Goal: Task Accomplishment & Management: Manage account settings

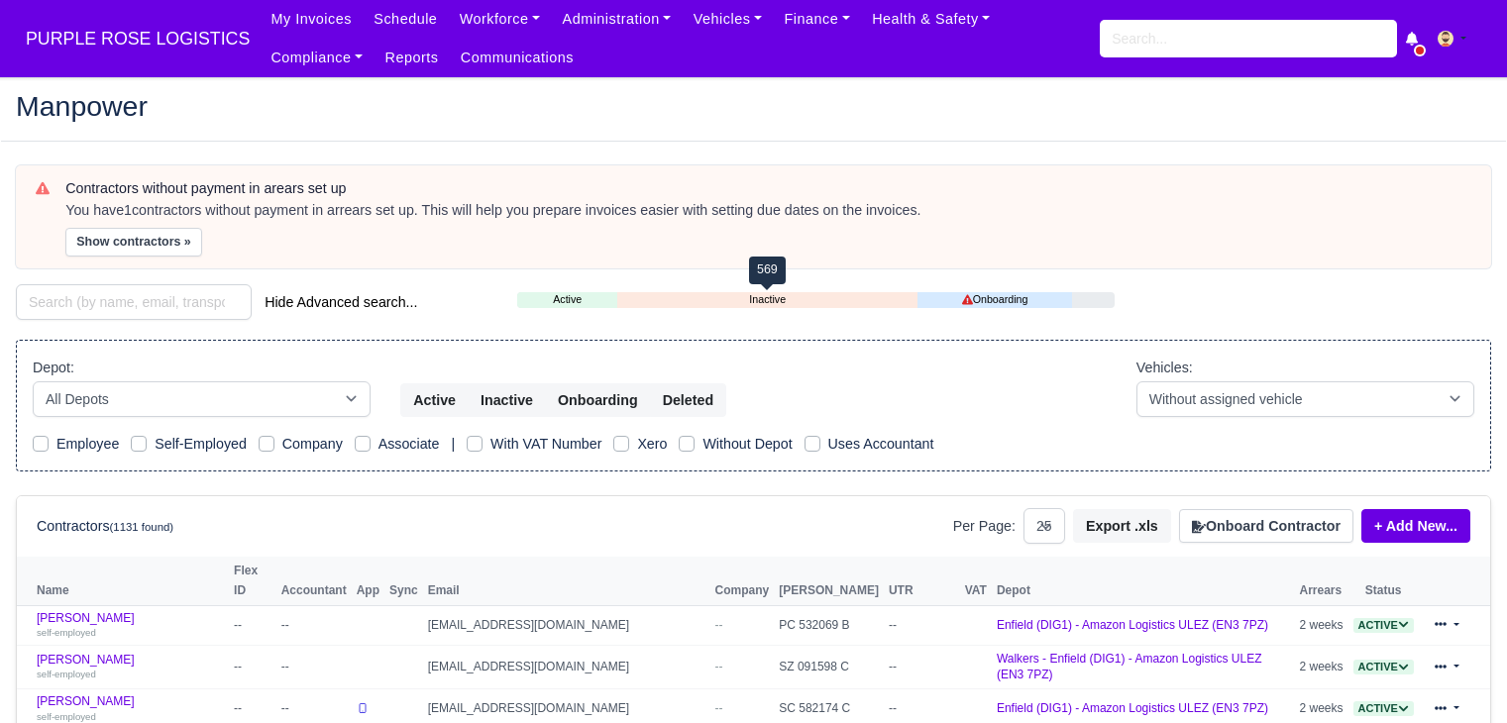
select select "25"
click at [129, 45] on span "PURPLE ROSE LOGISTICS" at bounding box center [138, 39] width 244 height 40
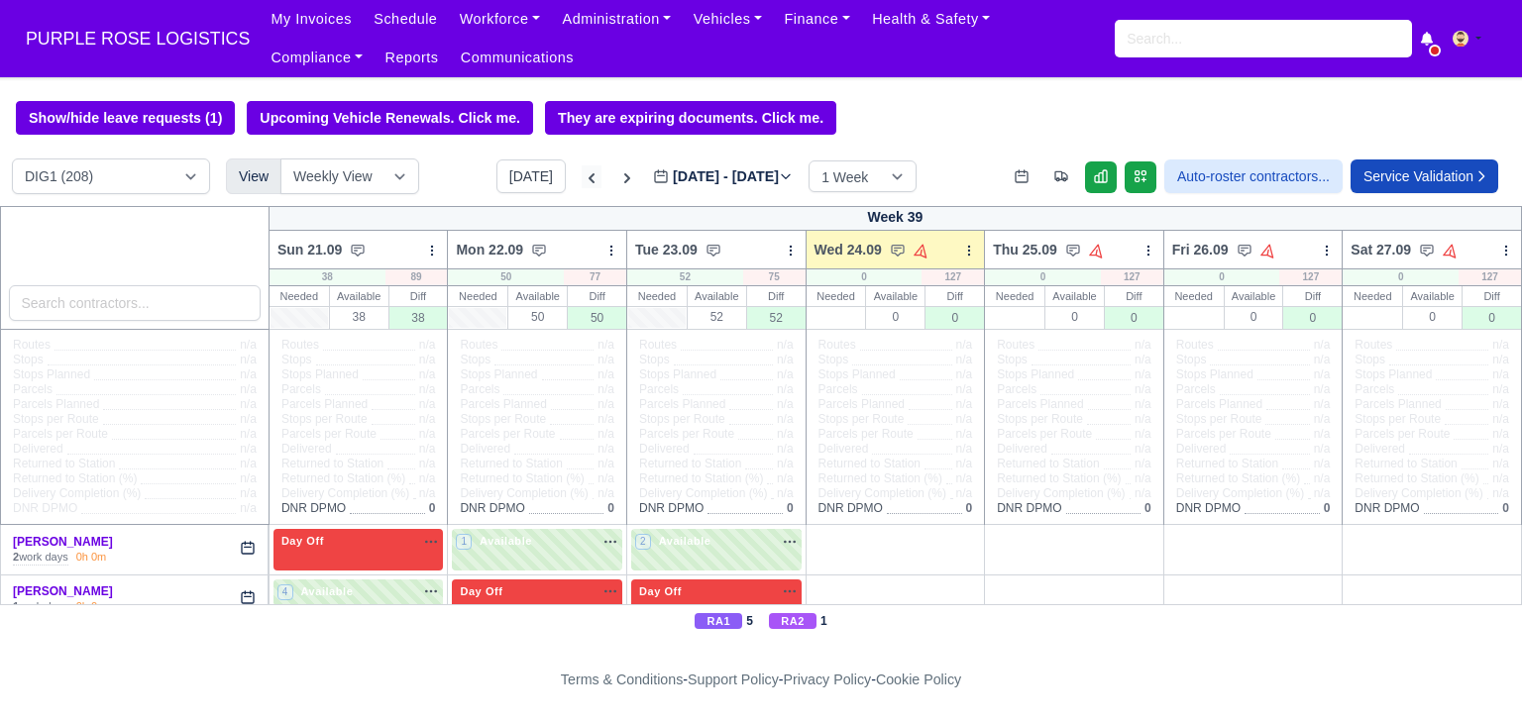
click at [582, 183] on icon at bounding box center [592, 178] width 20 height 20
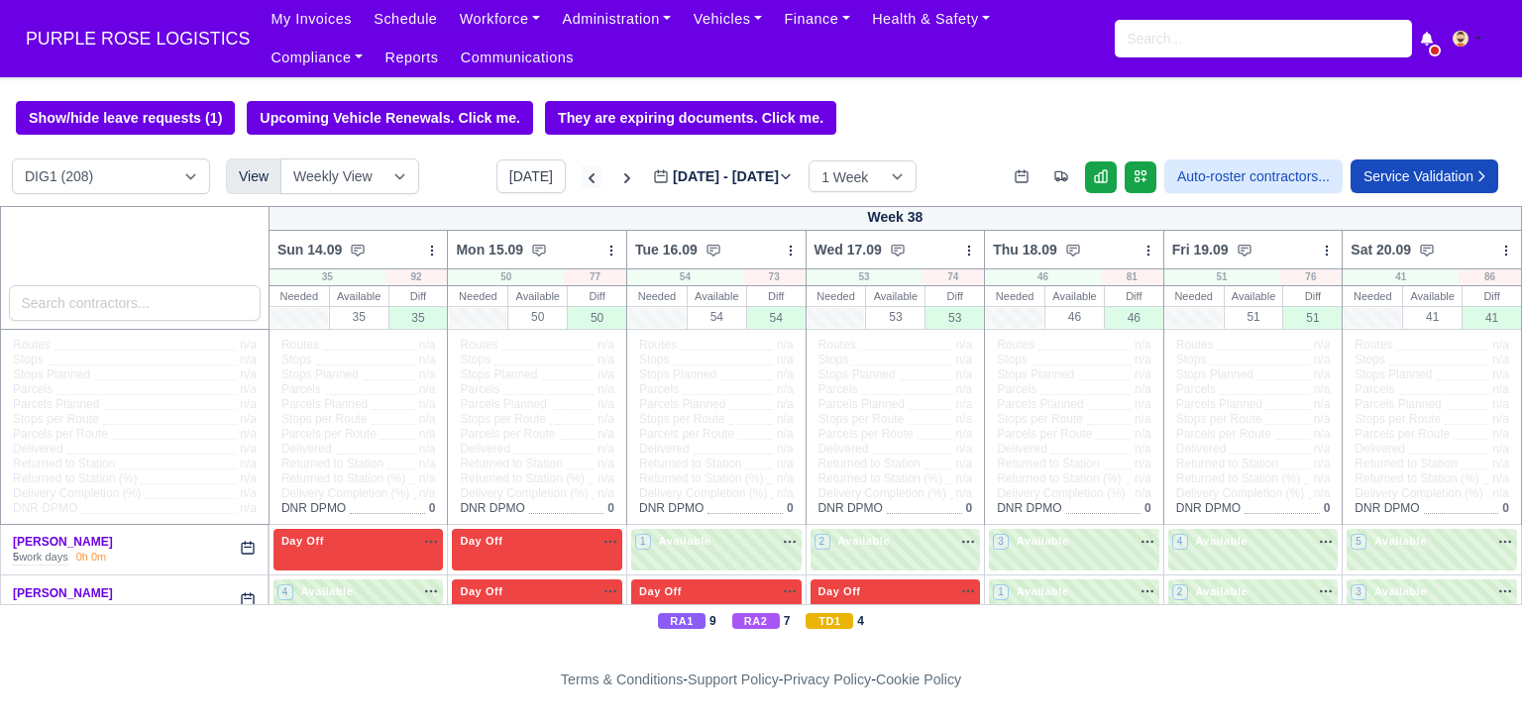
type input "[DATE]"
click at [582, 183] on icon at bounding box center [592, 178] width 20 height 20
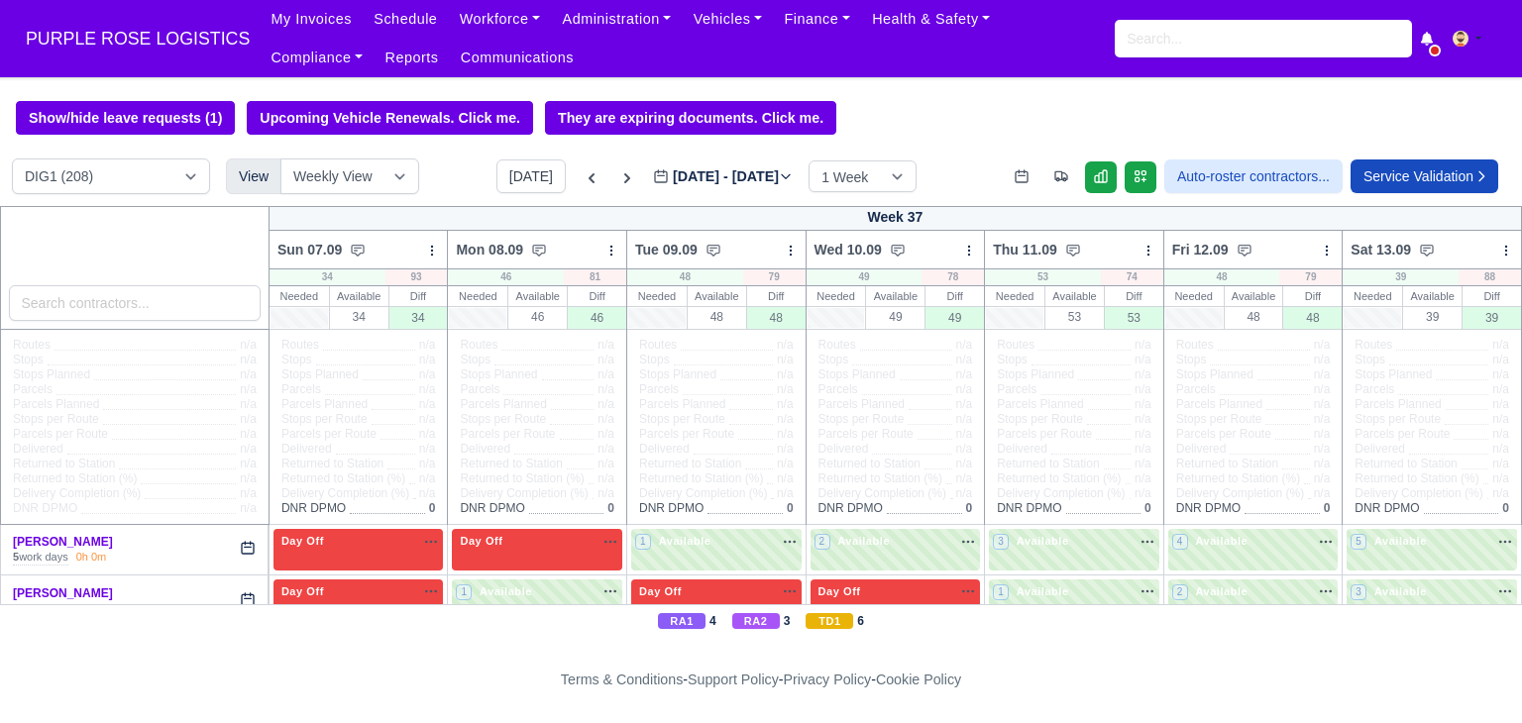
type input "[DATE]"
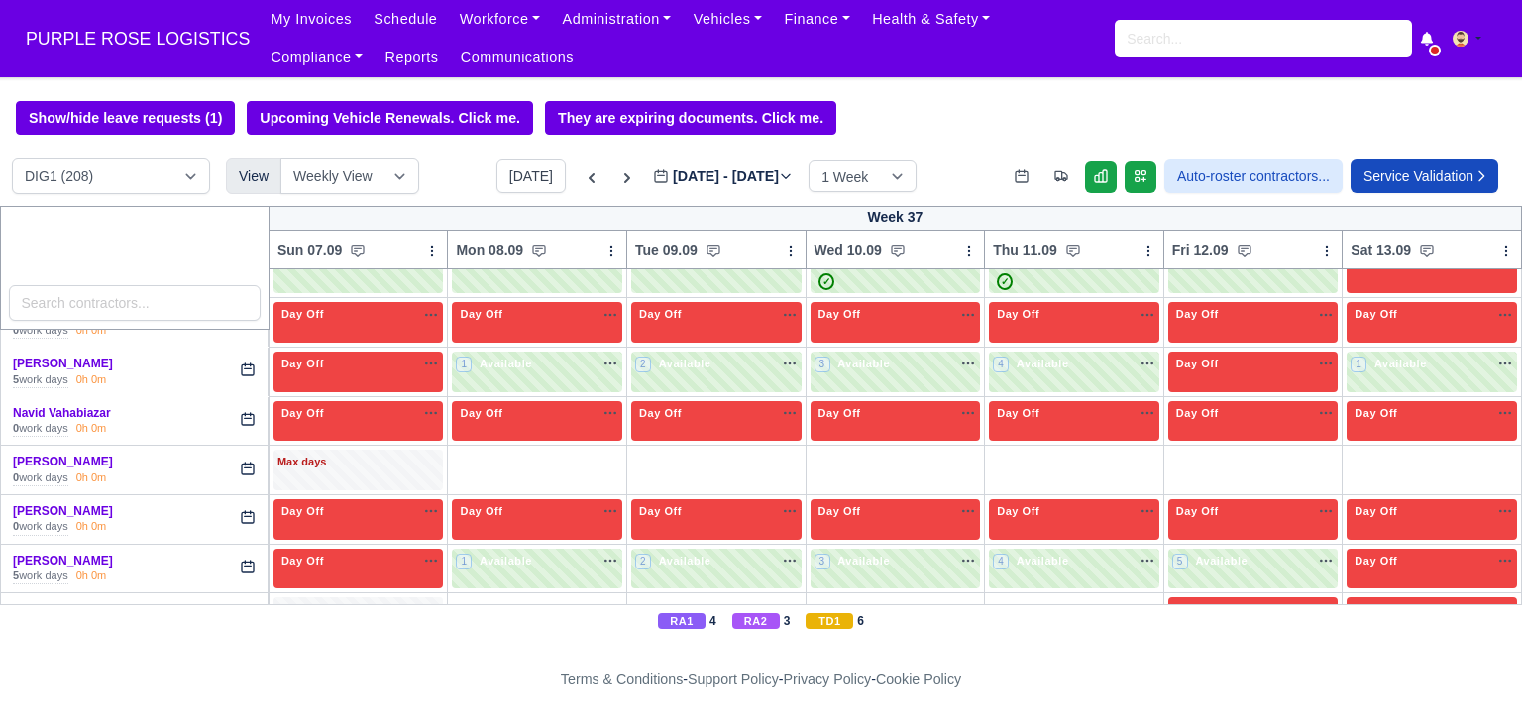
scroll to position [4433, 0]
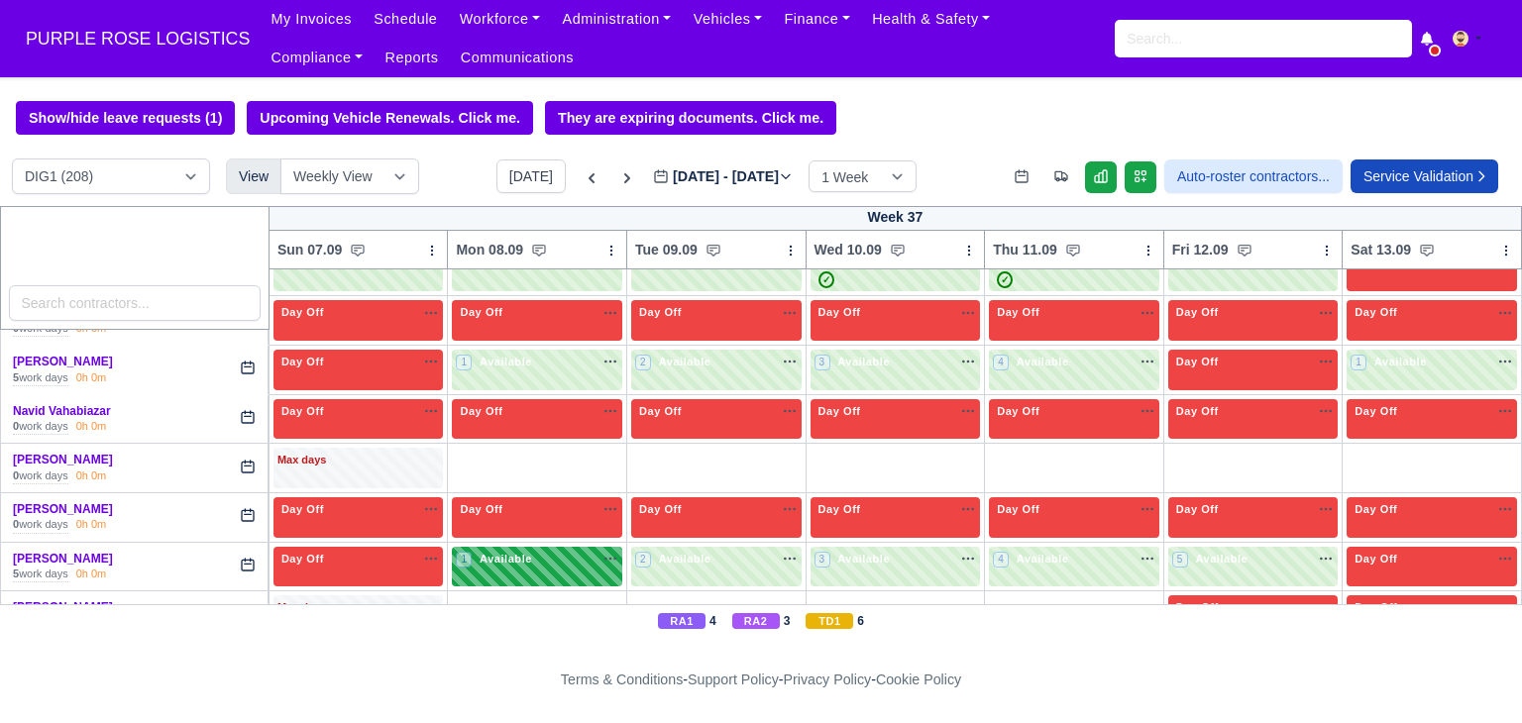
click at [559, 547] on div "1 Available" at bounding box center [537, 567] width 170 height 41
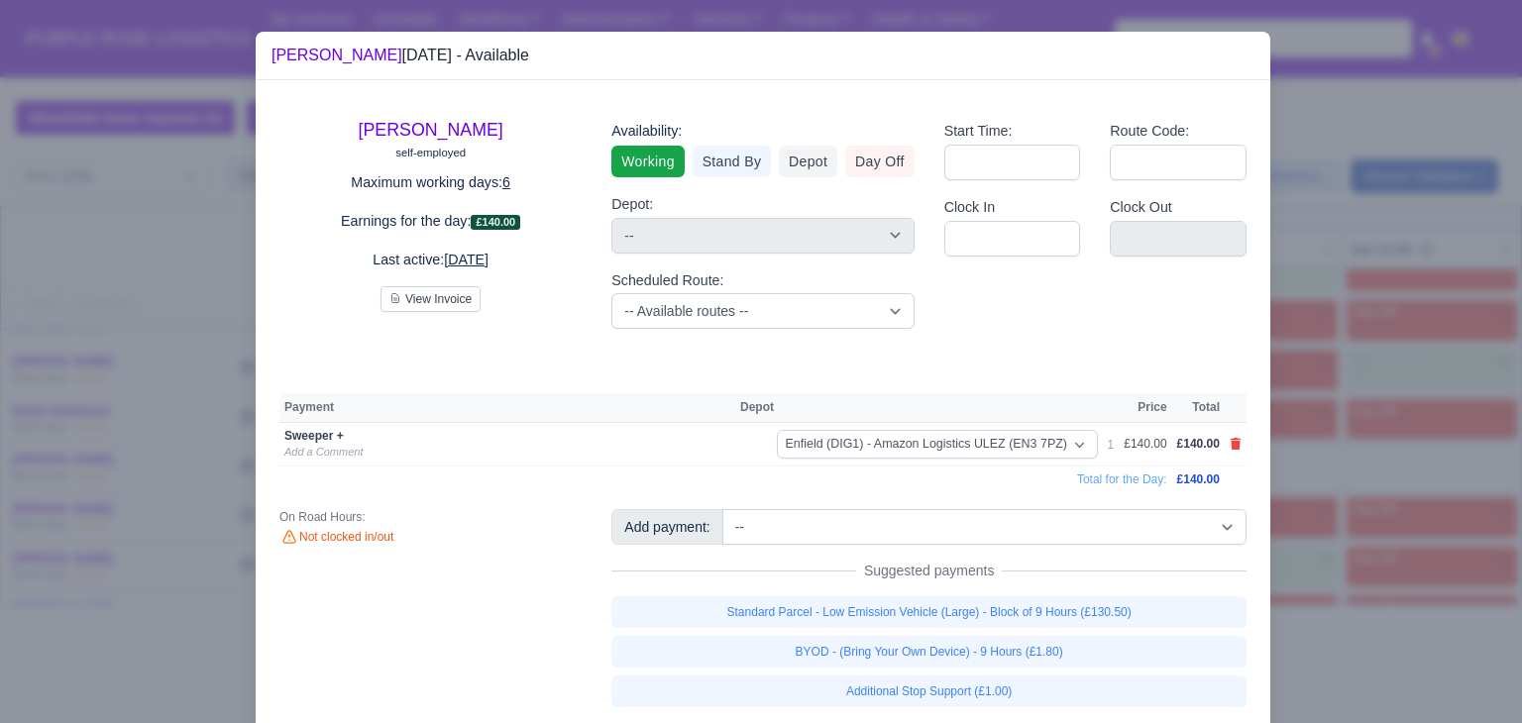
click at [1262, 500] on div at bounding box center [761, 361] width 1522 height 723
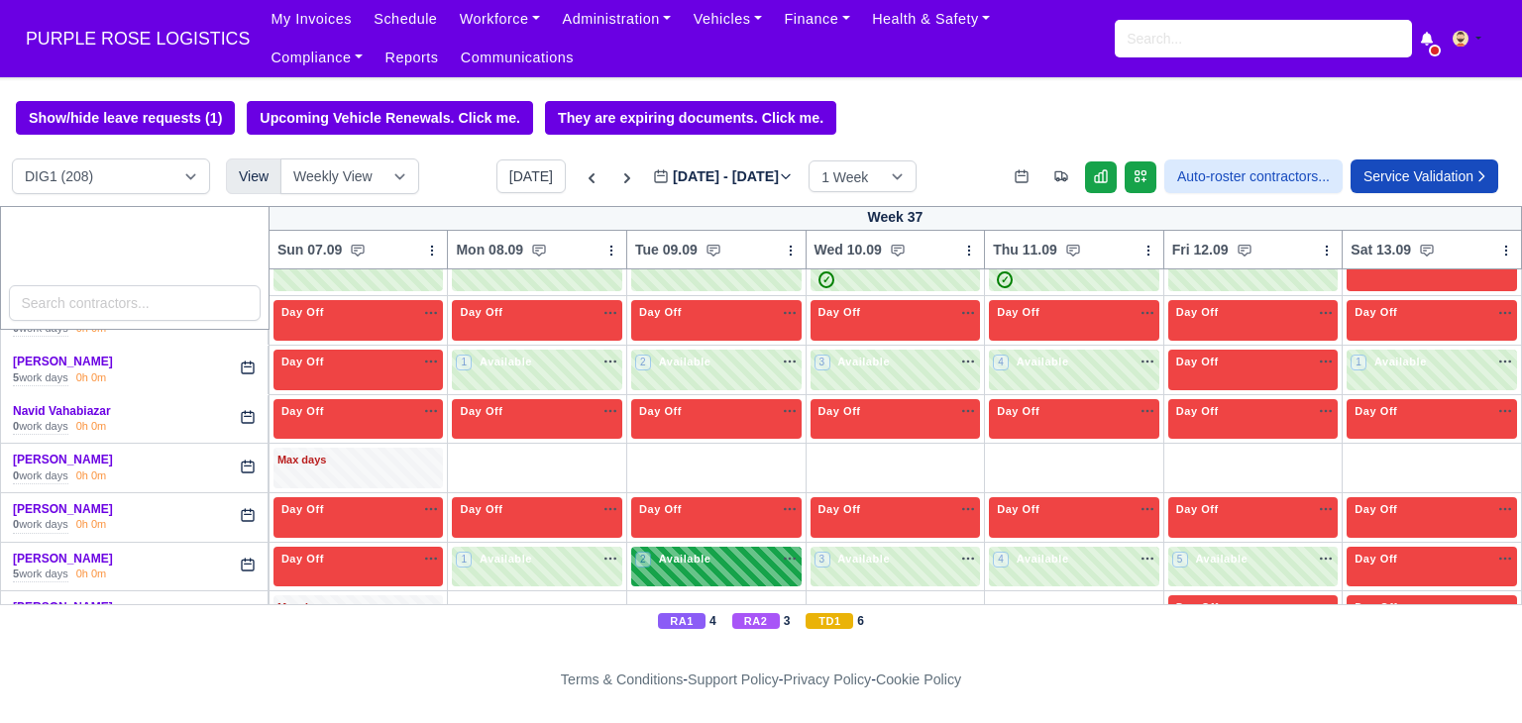
click at [658, 552] on span "Available" at bounding box center [685, 559] width 60 height 14
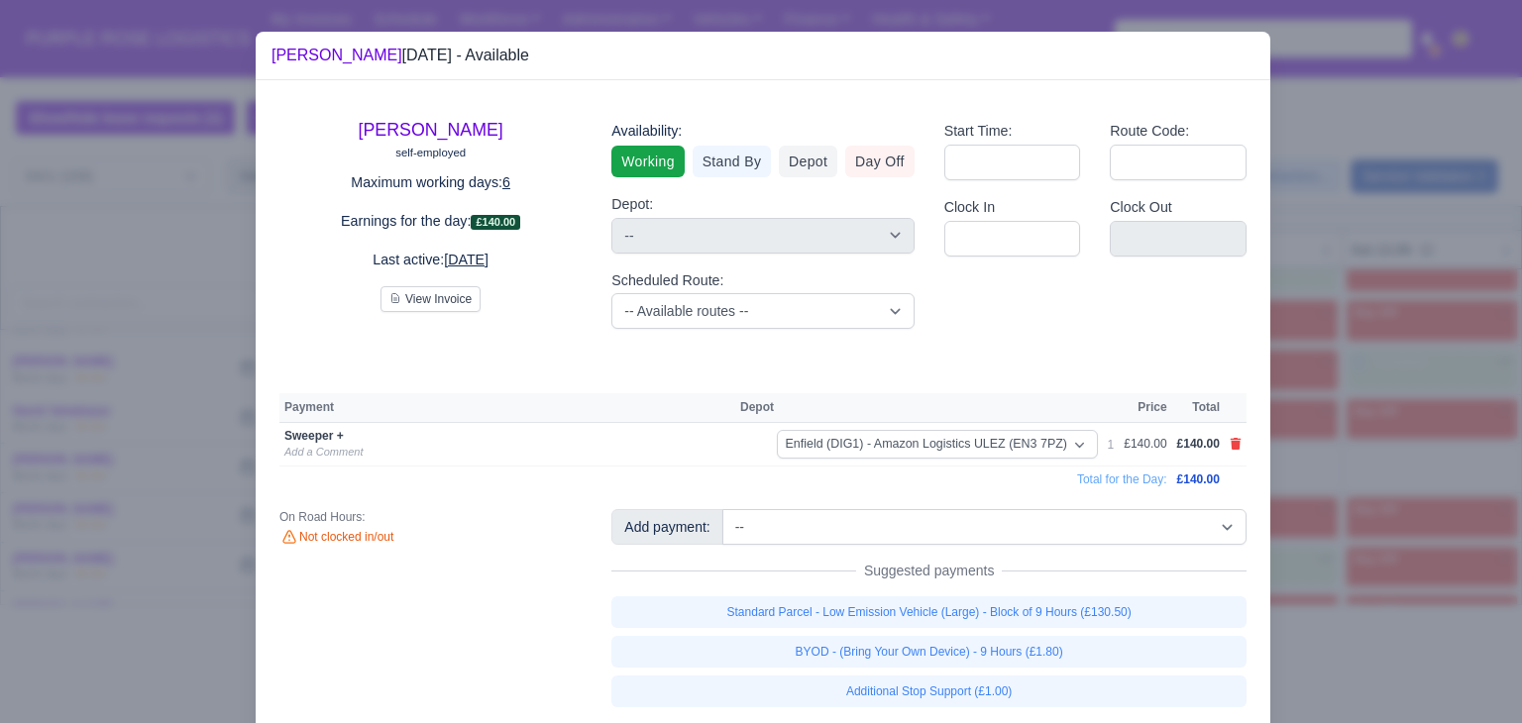
click at [1256, 497] on div "[PERSON_NAME] self-employed Maximum working days: 6 Earnings for the day: £140.…" at bounding box center [763, 401] width 1015 height 643
click at [1307, 505] on div at bounding box center [761, 361] width 1522 height 723
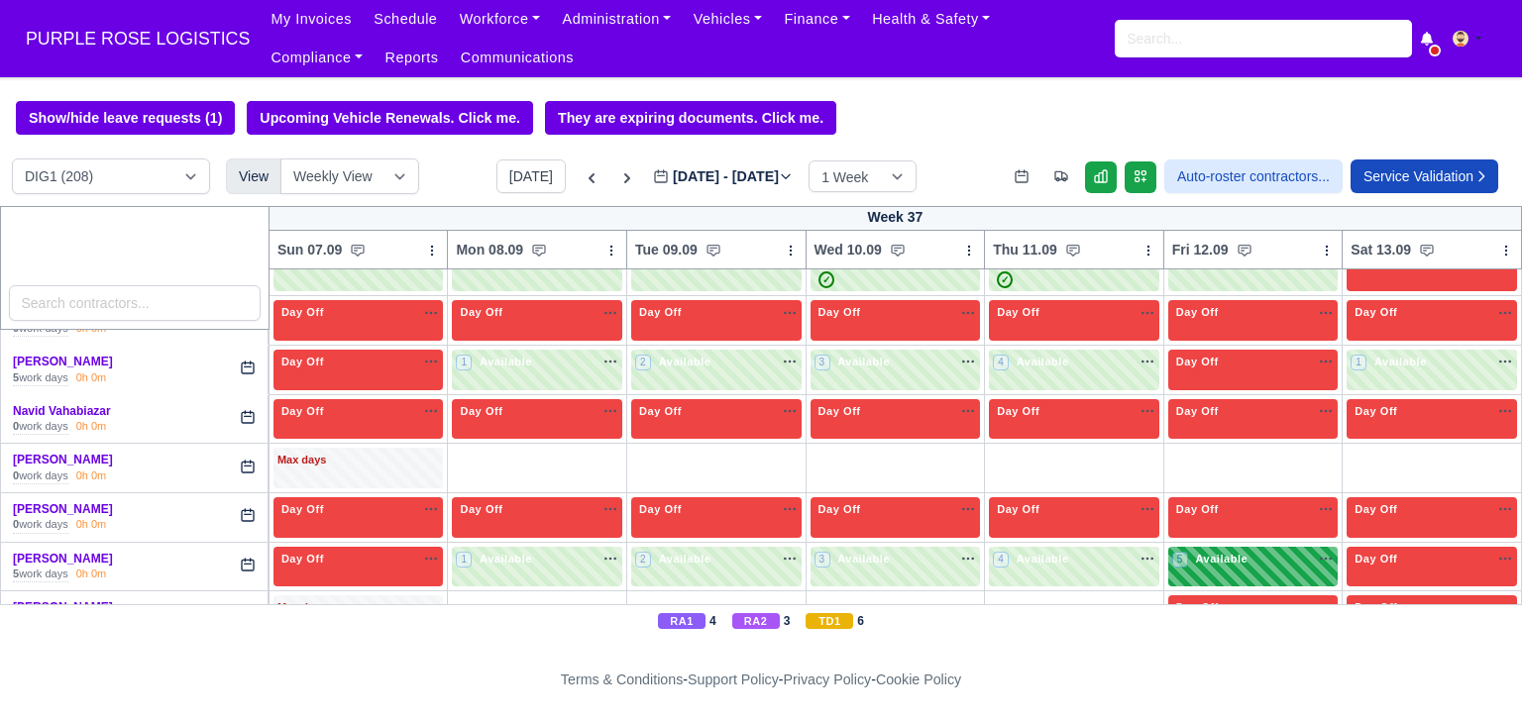
click at [1191, 552] on span "Available" at bounding box center [1221, 559] width 60 height 14
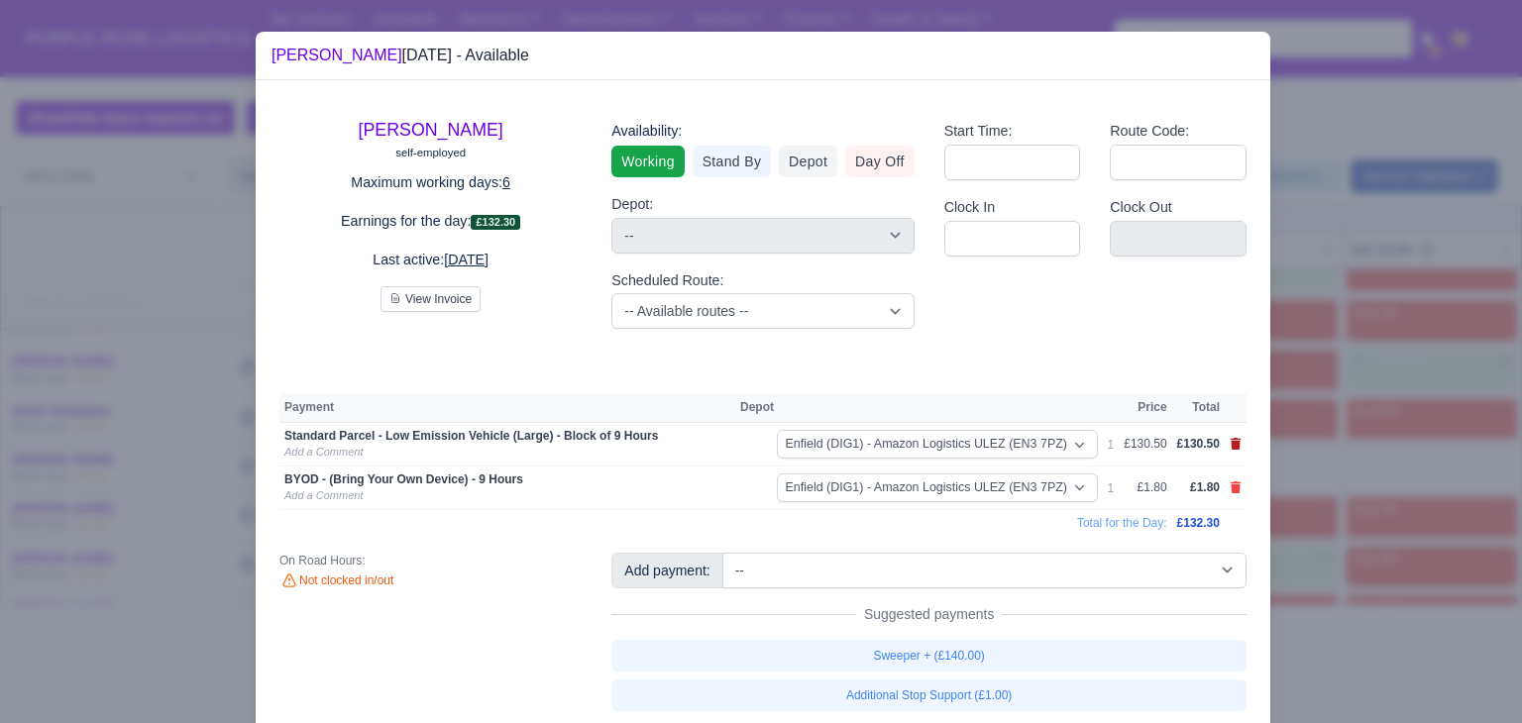
click at [1231, 444] on icon at bounding box center [1236, 444] width 11 height 12
select select
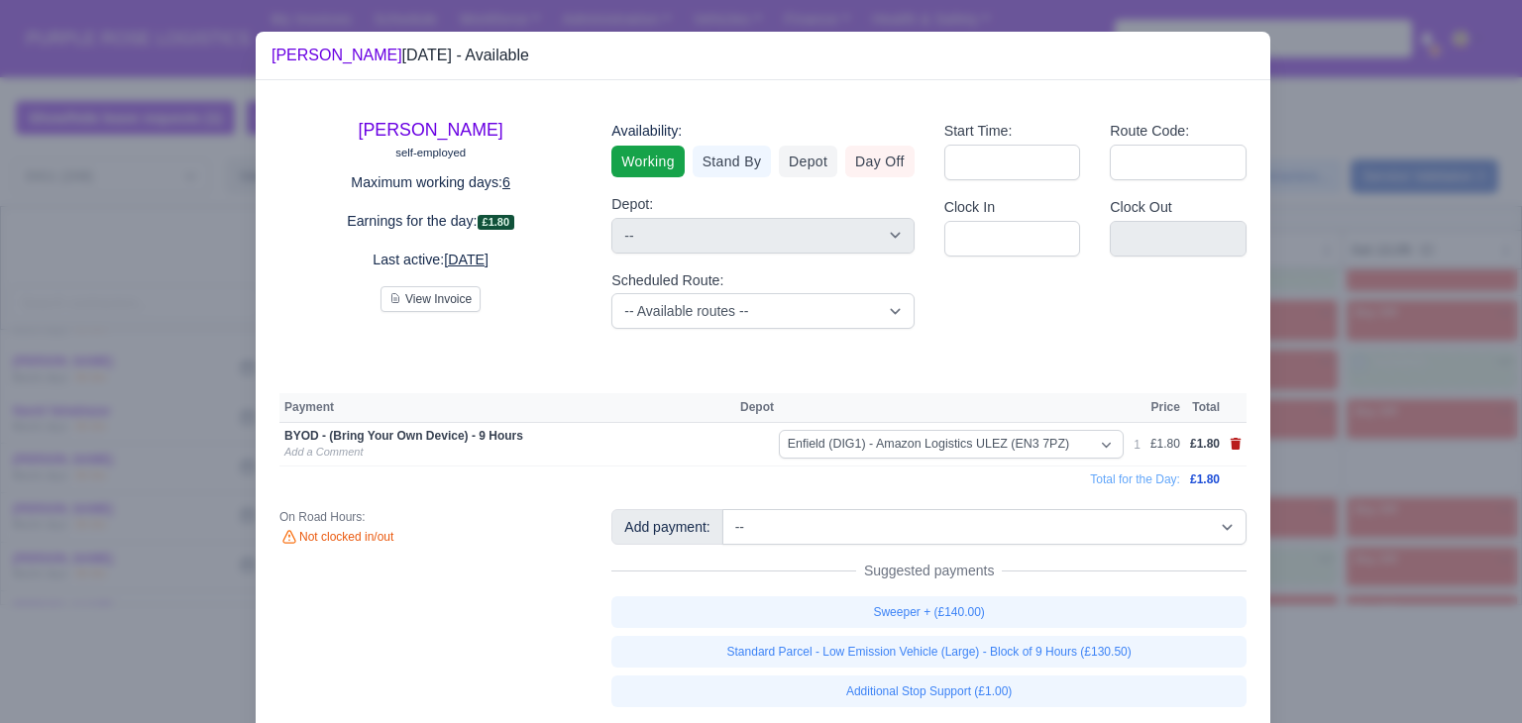
click at [1231, 444] on icon at bounding box center [1236, 444] width 11 height 12
select select
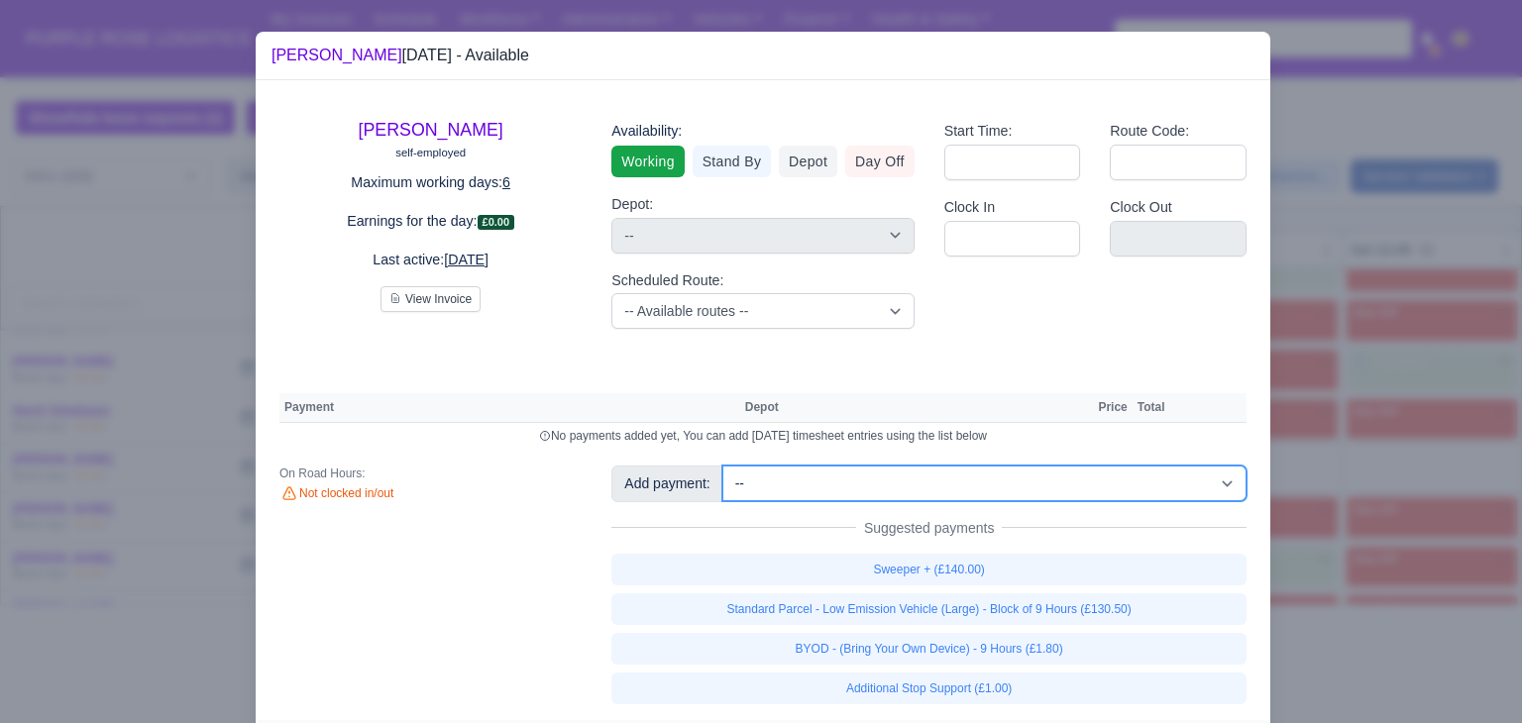
click at [1134, 481] on select "-- Additional Hour Support (£14.50) Additional Hour Support (Walkers) (£13.50) …" at bounding box center [984, 484] width 524 height 36
select select "87"
click at [722, 466] on select "-- Additional Hour Support (£14.50) Additional Hour Support (Walkers) (£13.50) …" at bounding box center [984, 484] width 524 height 36
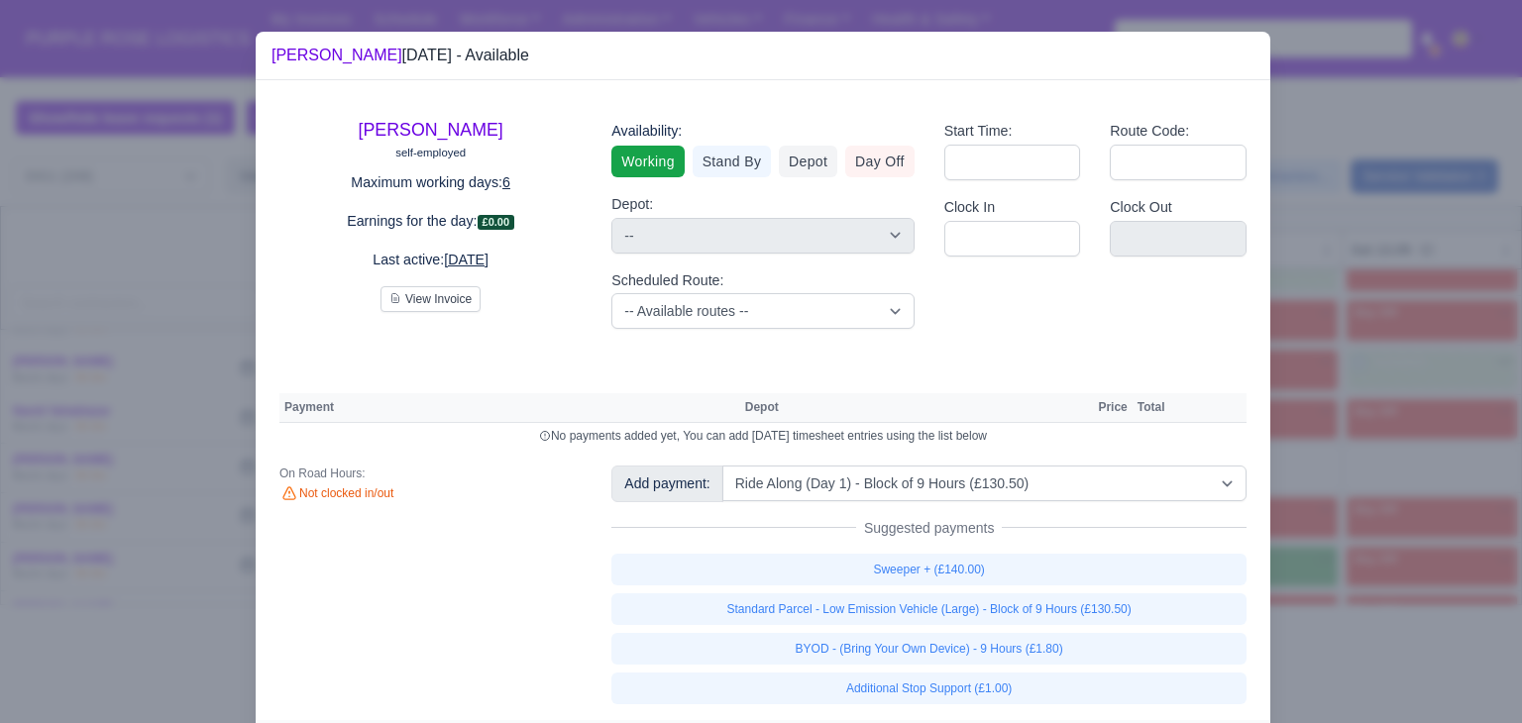
select select "1"
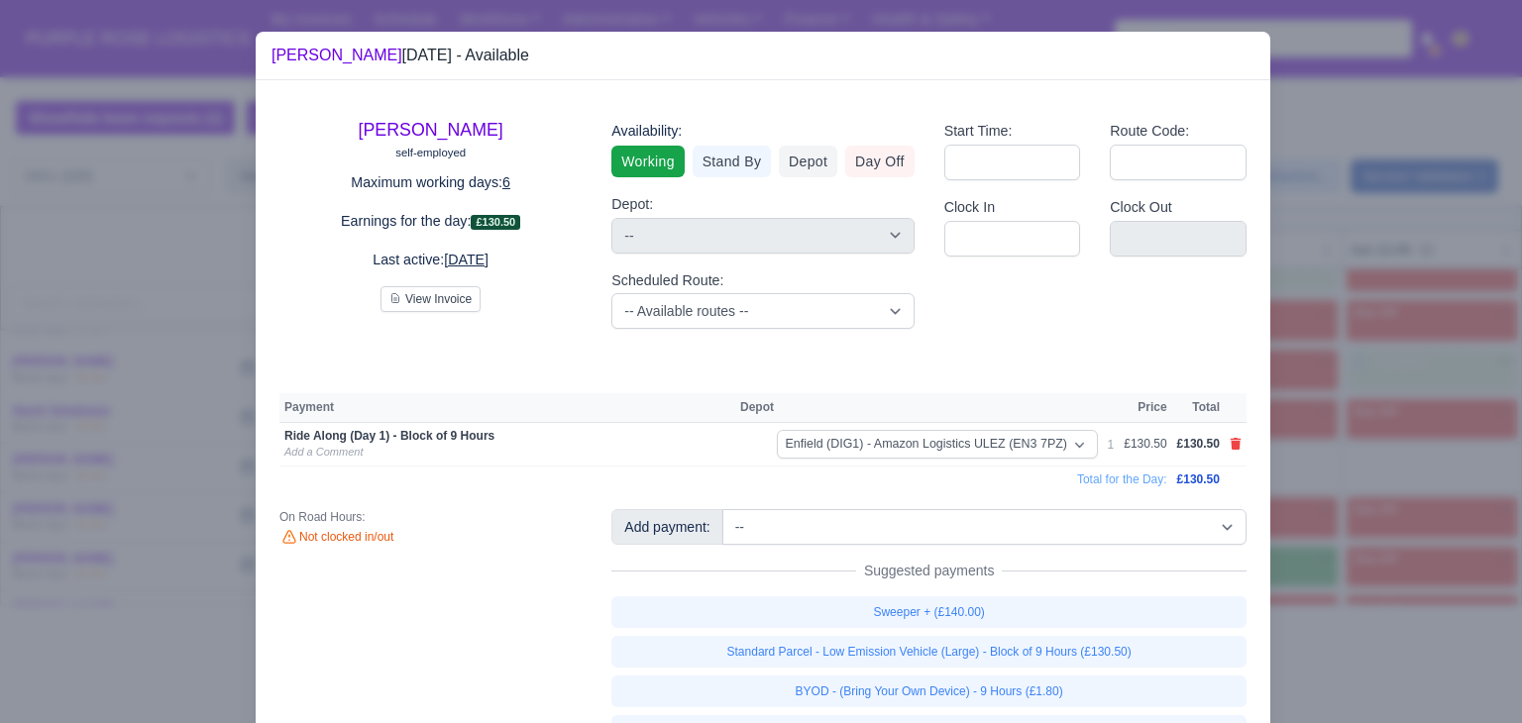
click at [962, 470] on td "Total for the Day:" at bounding box center [725, 480] width 893 height 27
click at [1233, 443] on icon at bounding box center [1236, 444] width 12 height 12
select select
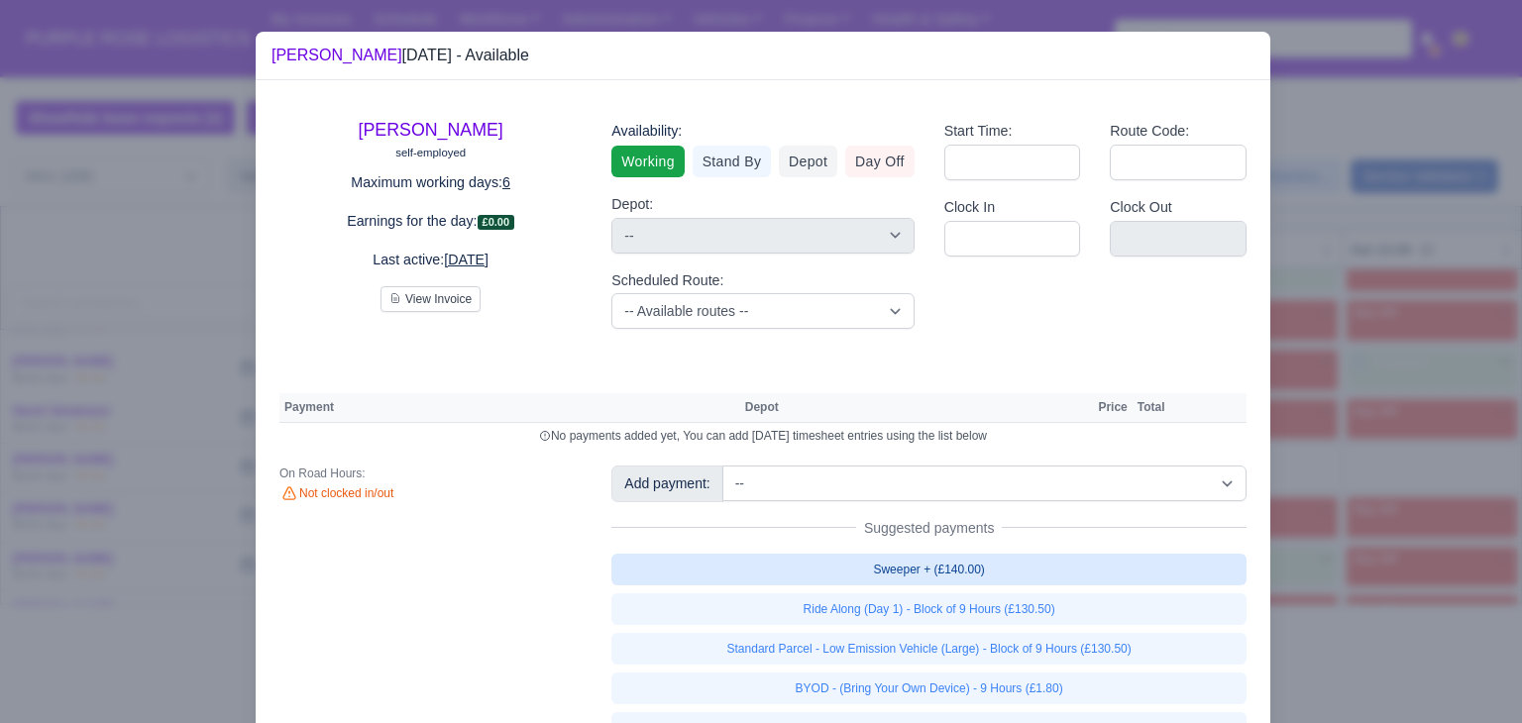
click at [1064, 564] on link "Sweeper + (£140.00)" at bounding box center [928, 570] width 635 height 32
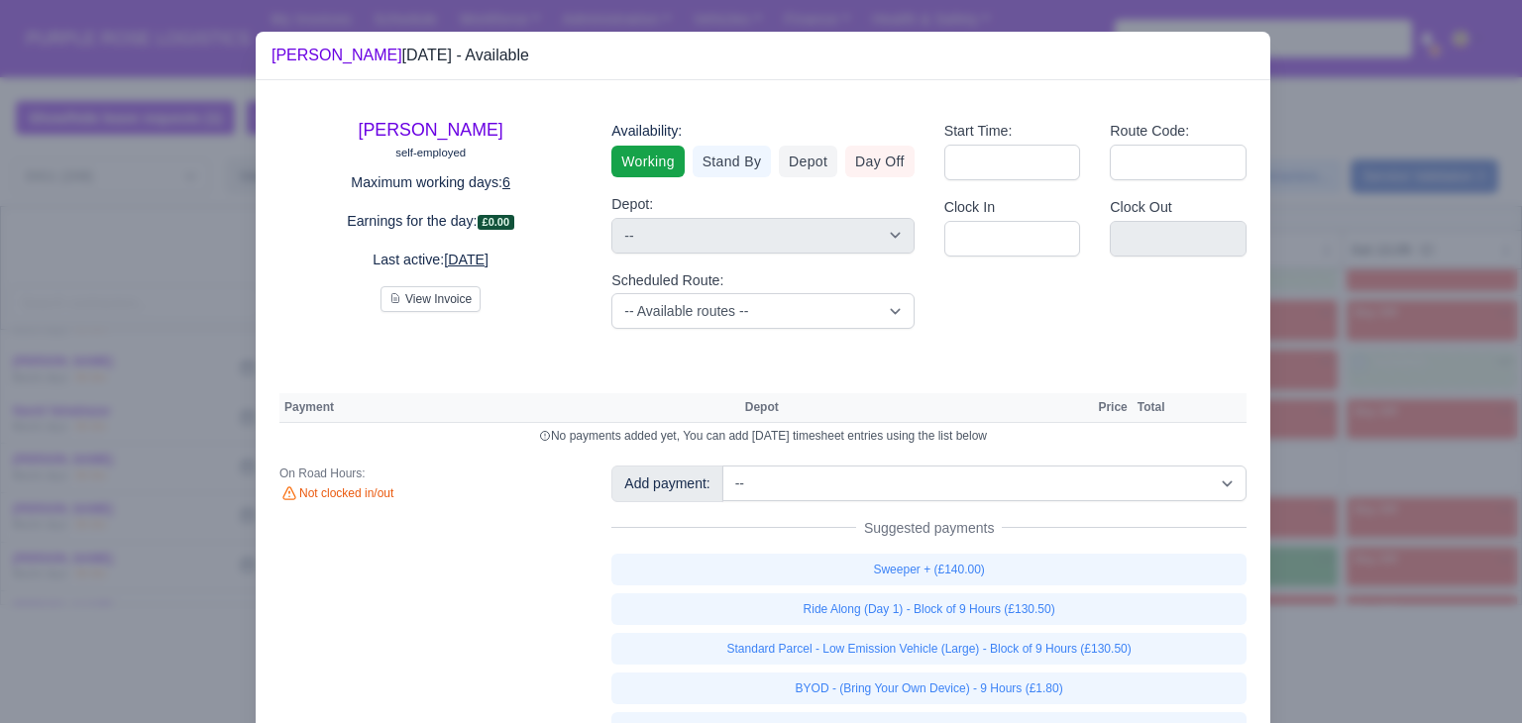
select select "1"
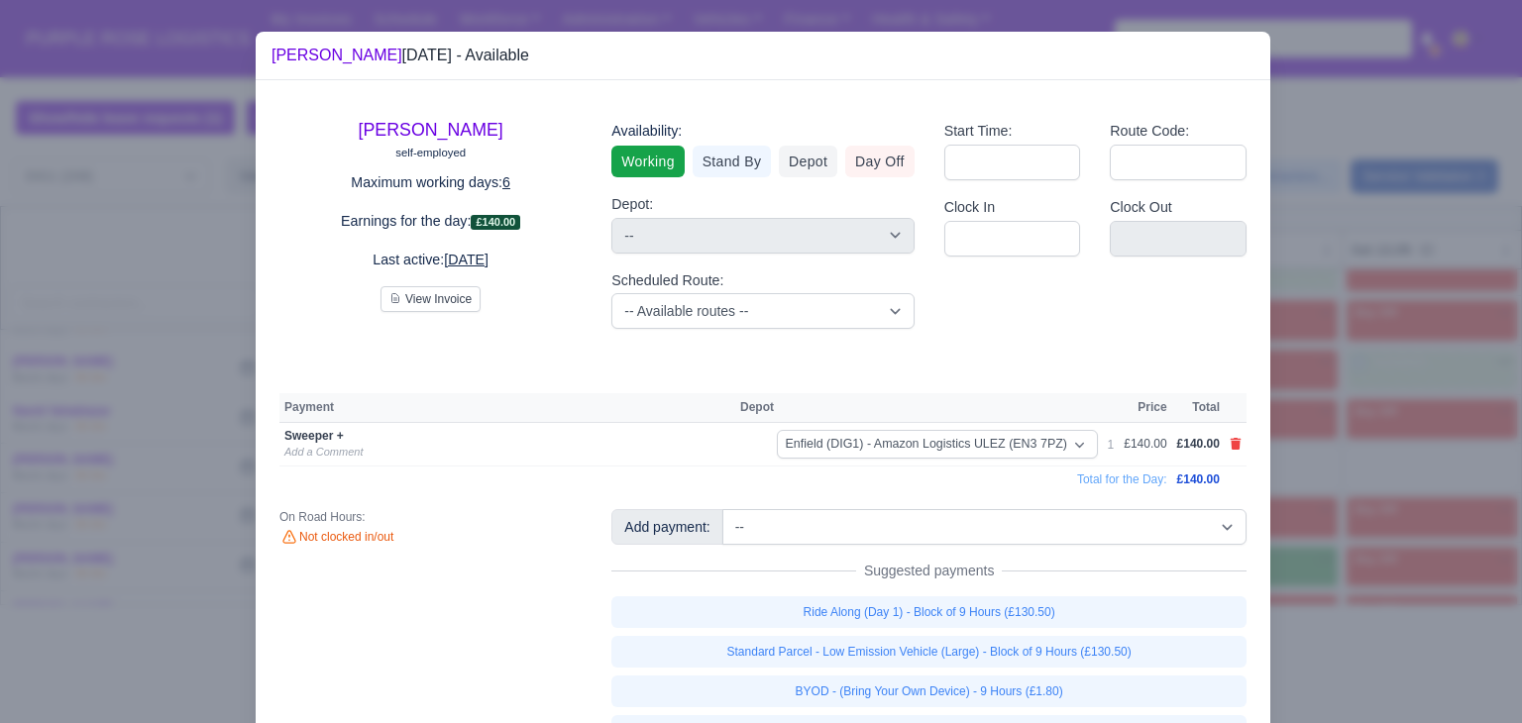
click at [1337, 528] on div at bounding box center [761, 361] width 1522 height 723
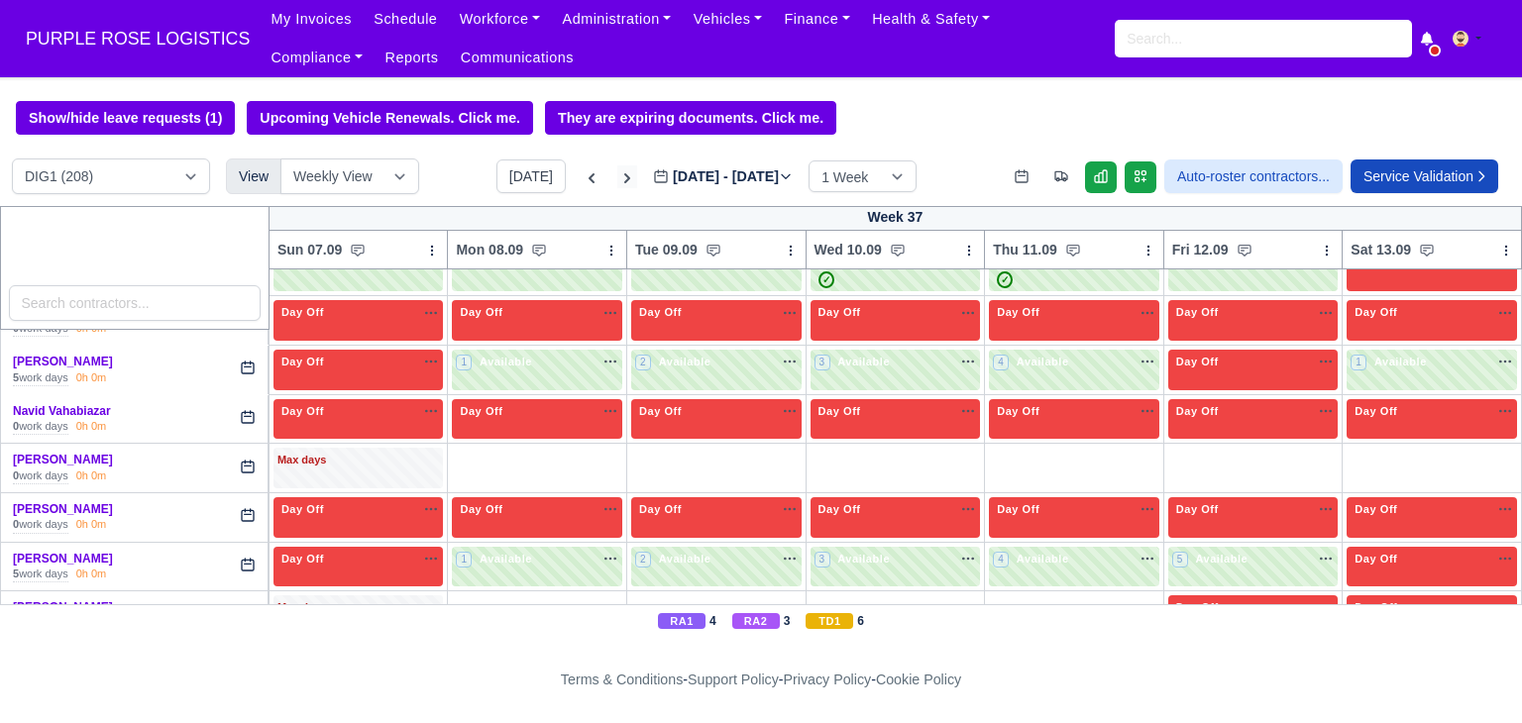
click at [617, 179] on icon at bounding box center [627, 178] width 20 height 20
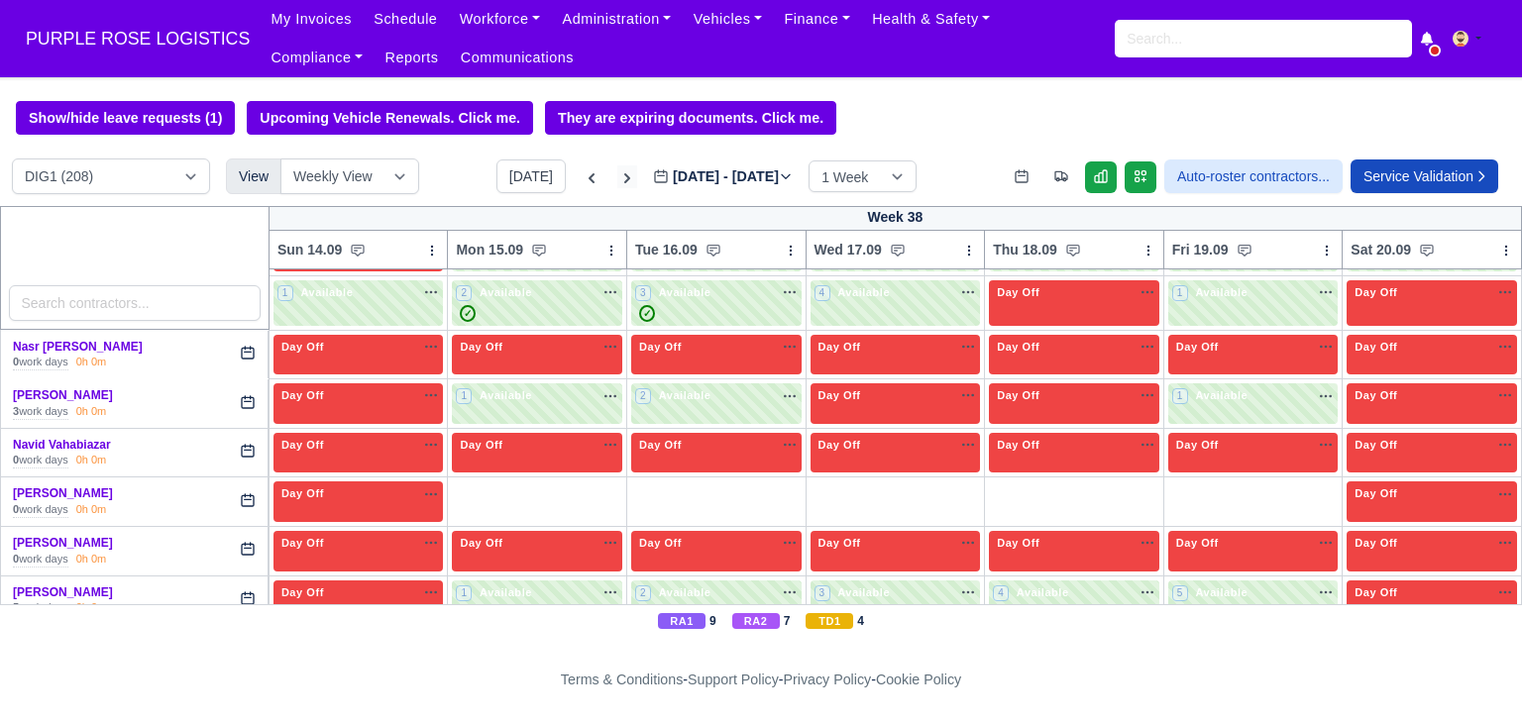
type input "[DATE]"
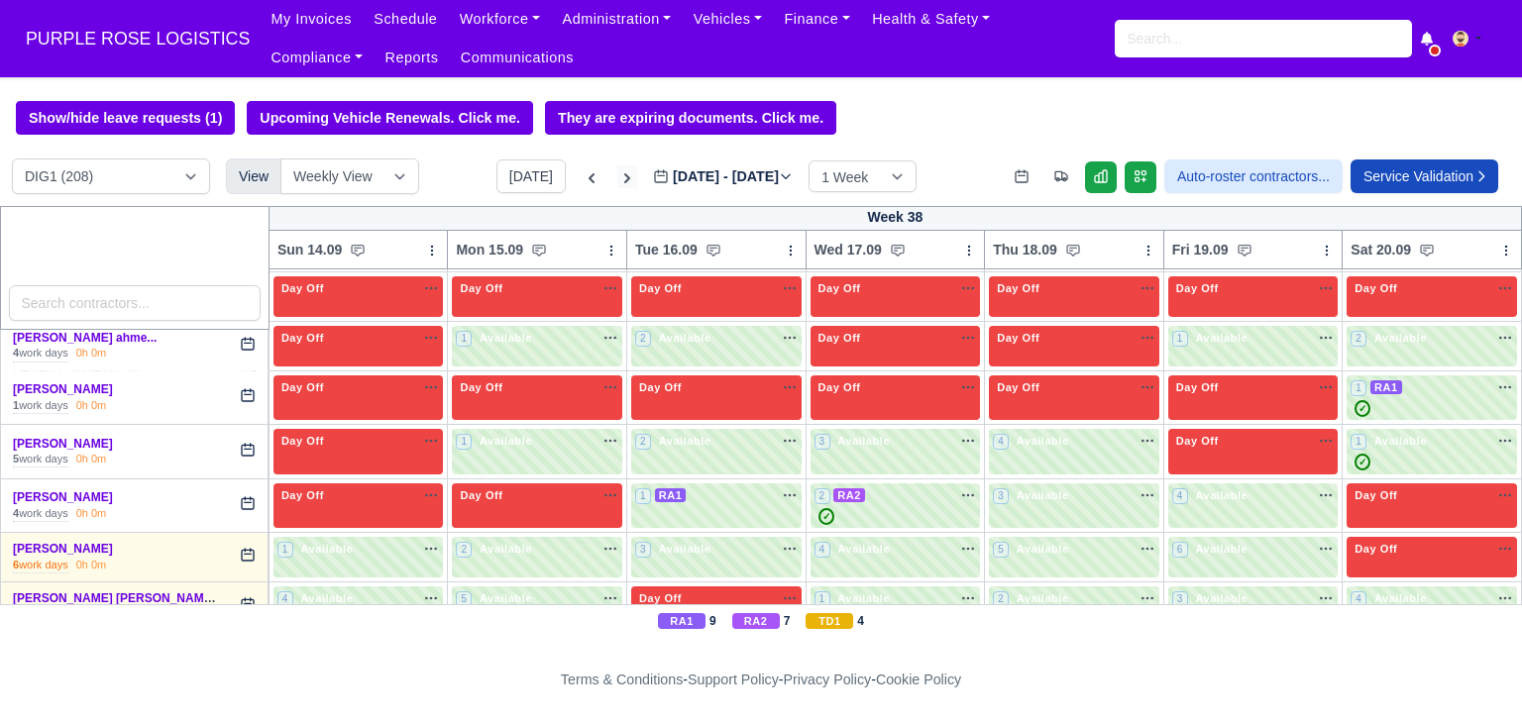
scroll to position [3900, 0]
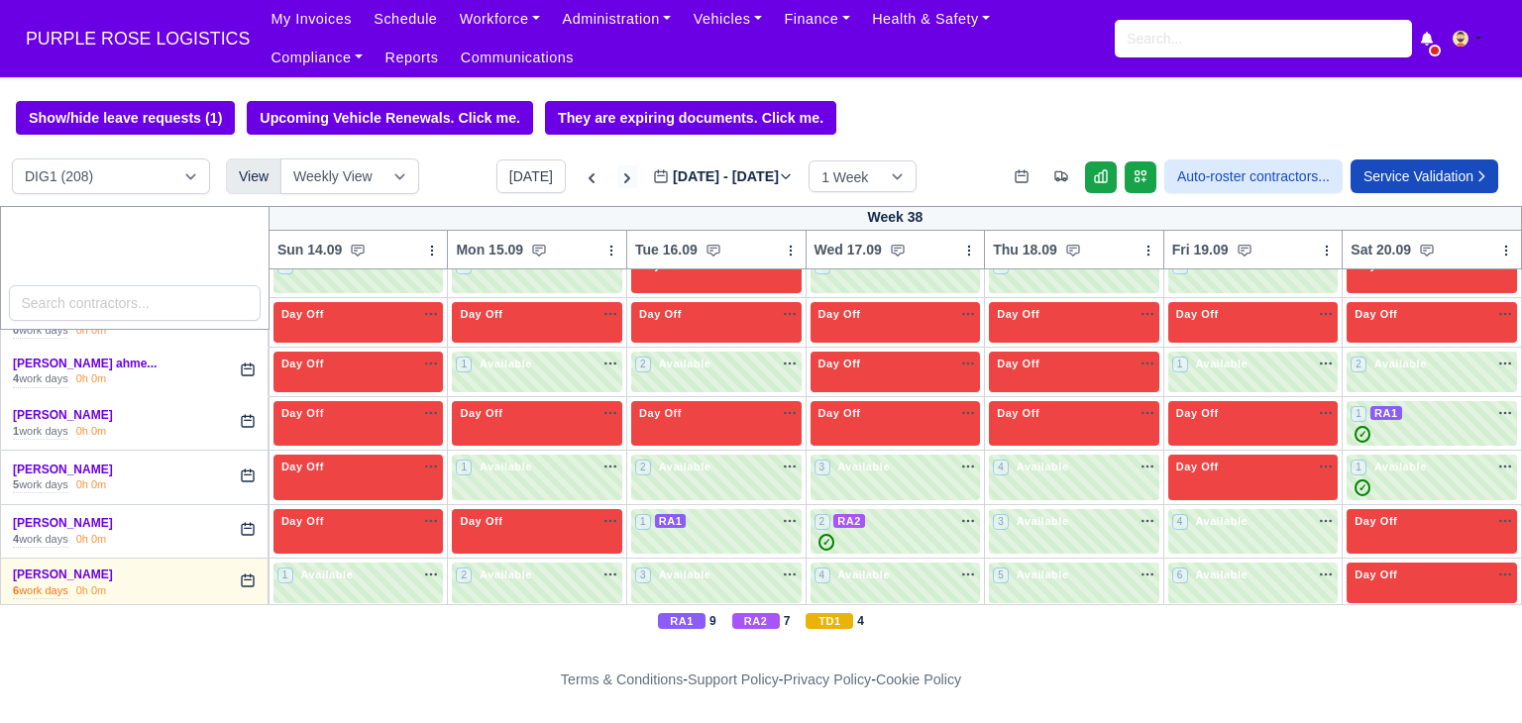
click at [617, 181] on icon at bounding box center [627, 178] width 20 height 20
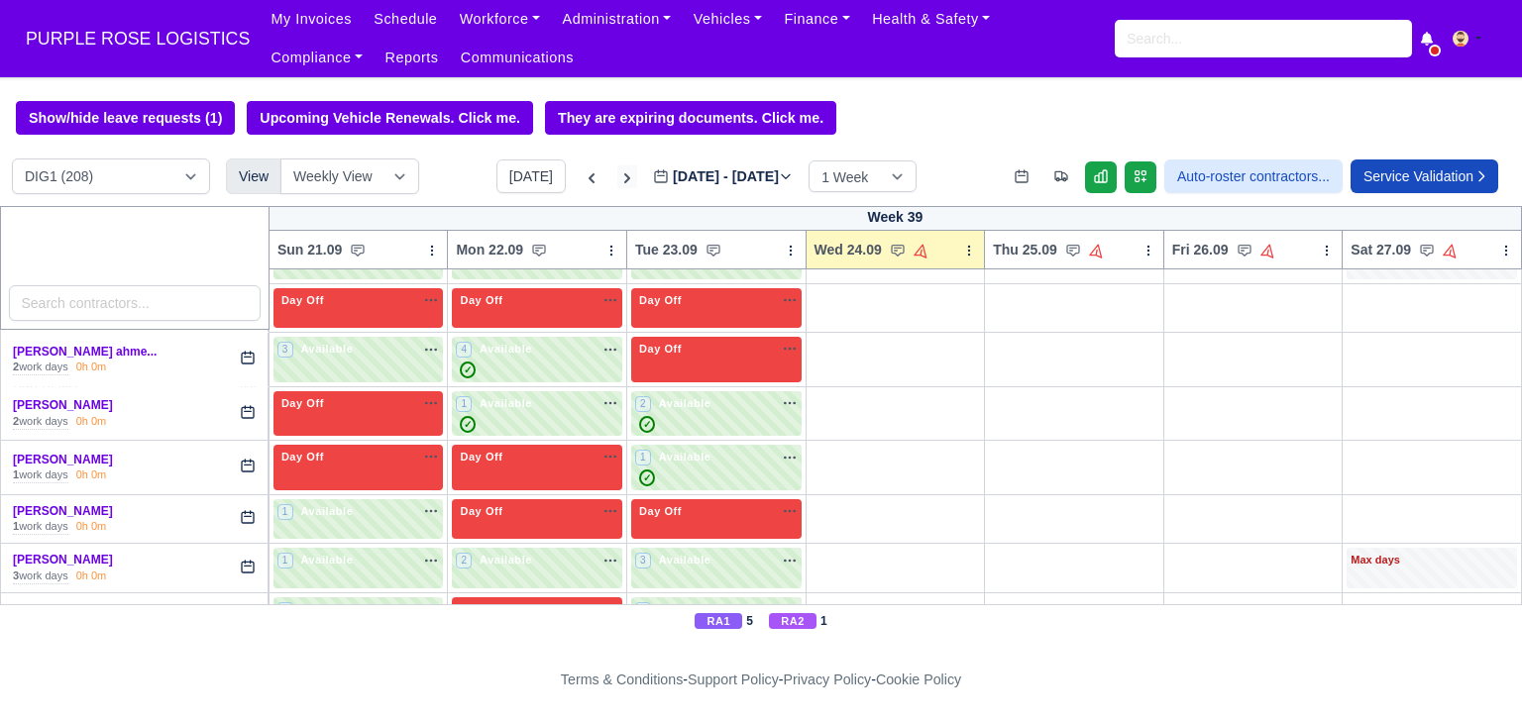
type input "[DATE]"
click at [389, 395] on div "Day Off Available" at bounding box center [358, 403] width 162 height 17
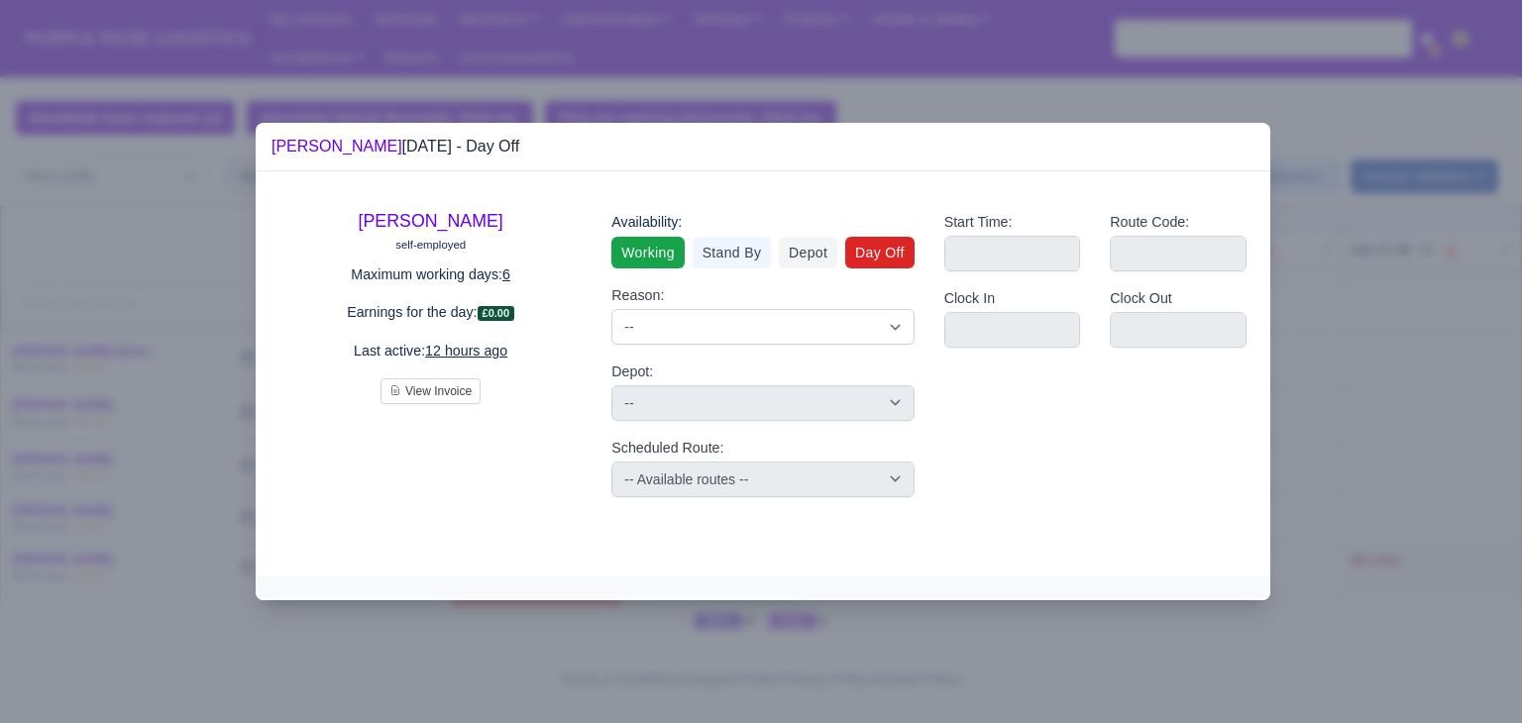
click at [648, 251] on link "Working" at bounding box center [647, 253] width 72 height 32
select select
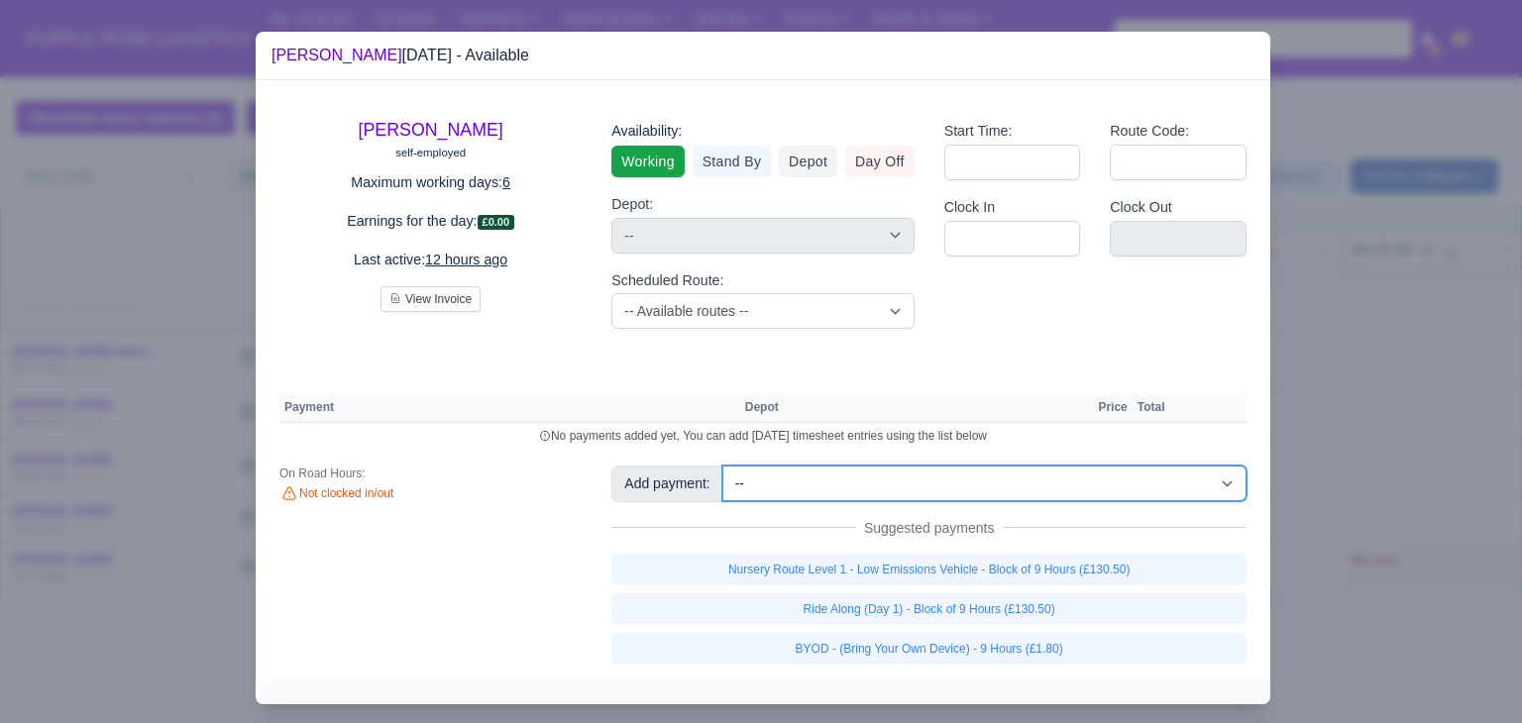
click at [1118, 483] on select "-- Additional Hour Support (£14.50) Additional Hour Support (Walkers) (£13.50) …" at bounding box center [984, 484] width 524 height 36
click at [722, 466] on select "-- Additional Hour Support (£14.50) Additional Hour Support (Walkers) (£13.50) …" at bounding box center [984, 484] width 524 height 36
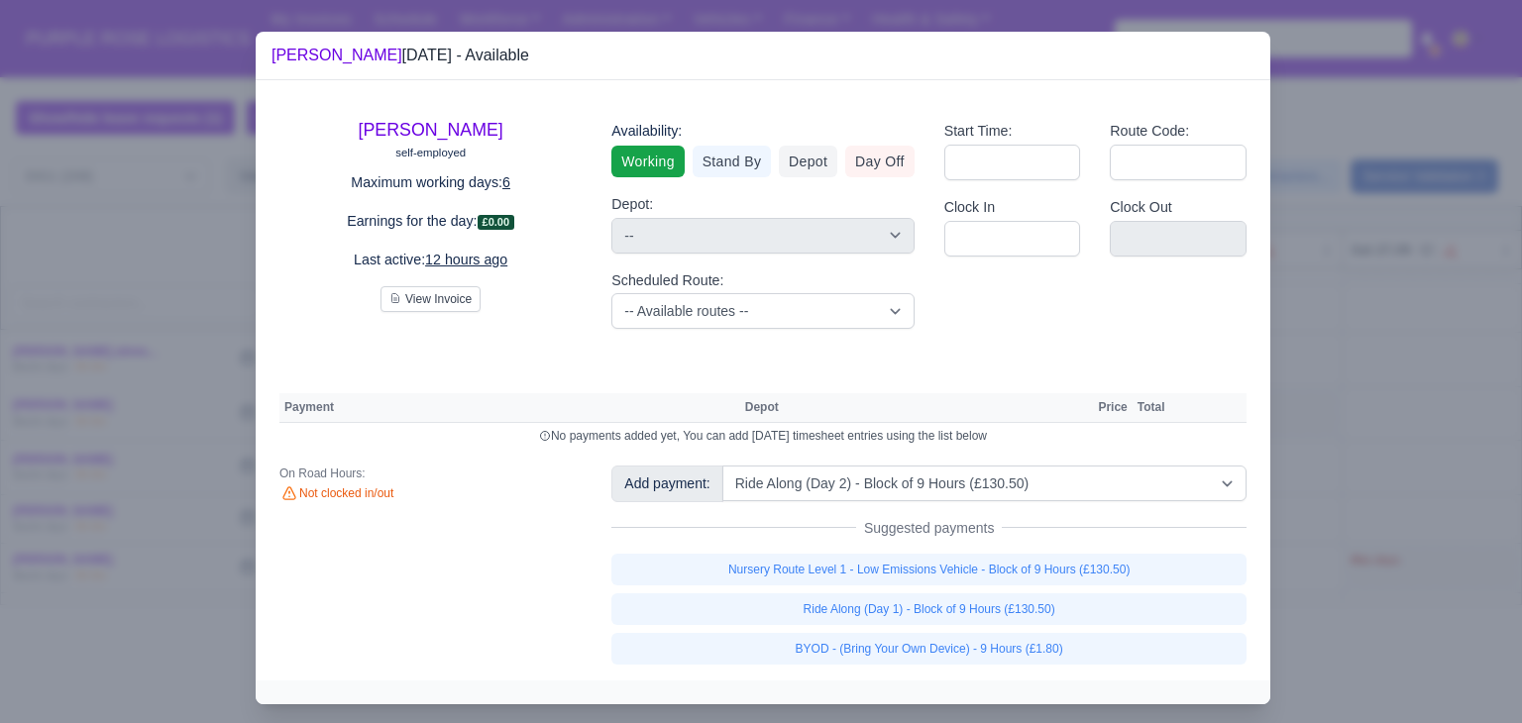
select select "1"
select select
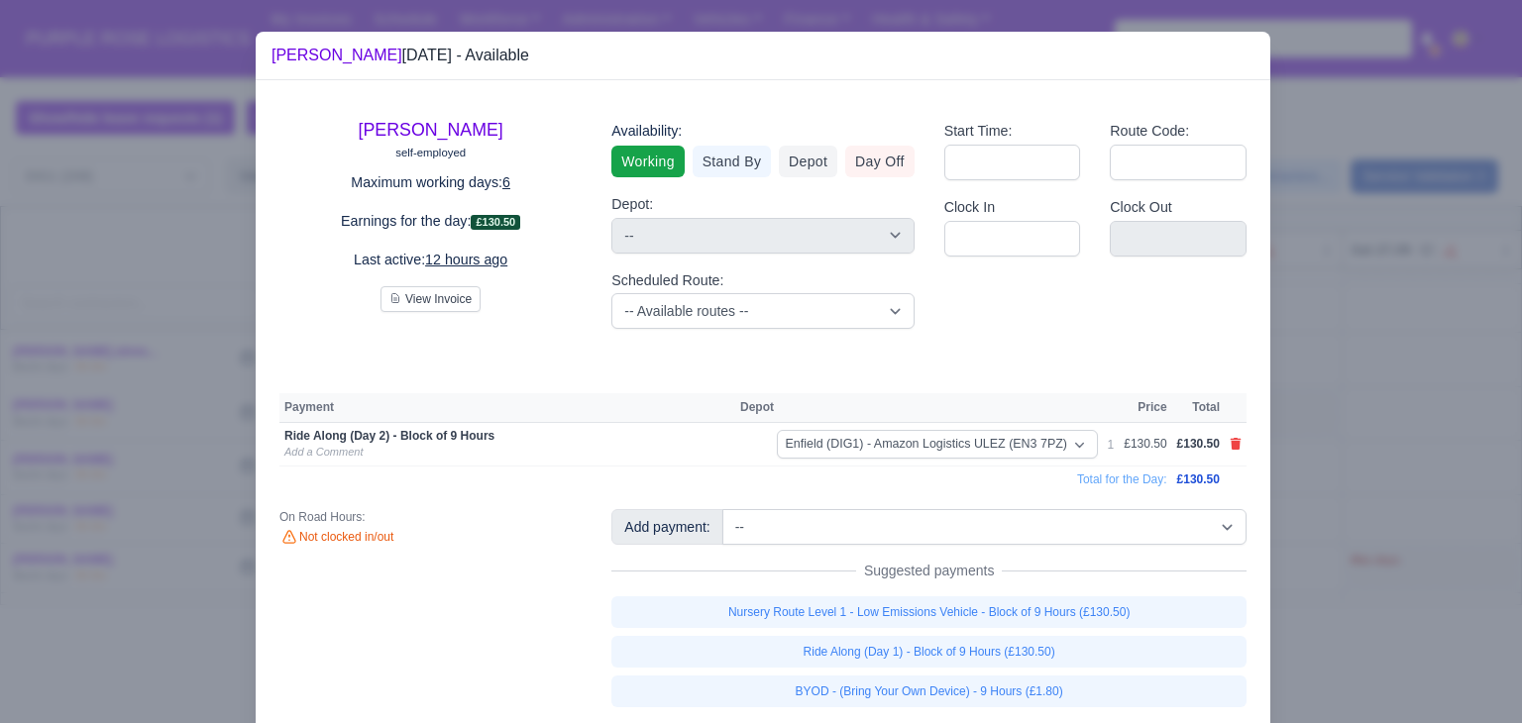
click at [1355, 390] on div at bounding box center [761, 361] width 1522 height 723
